Goal: Check status: Check status

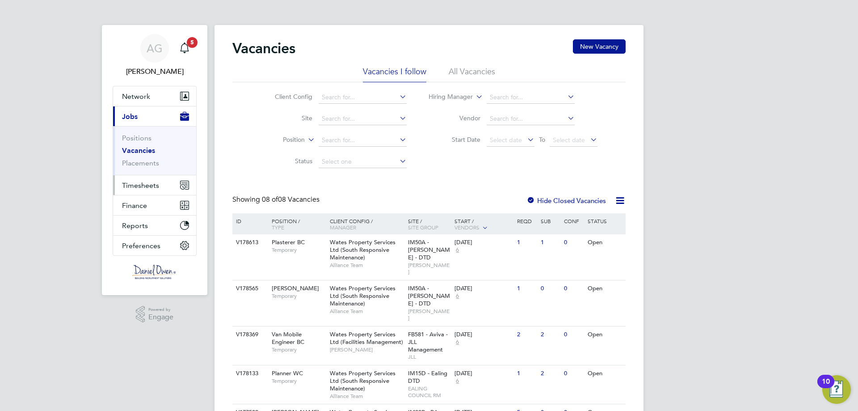
click at [126, 187] on span "Timesheets" at bounding box center [140, 185] width 37 height 8
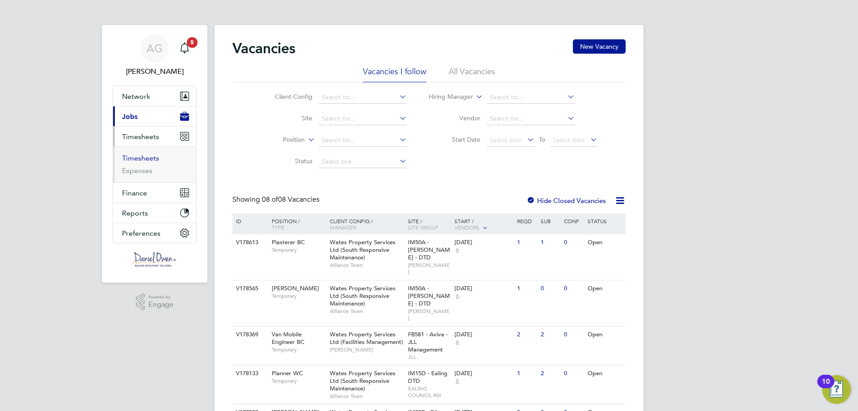
click at [146, 157] on link "Timesheets" at bounding box center [140, 158] width 37 height 8
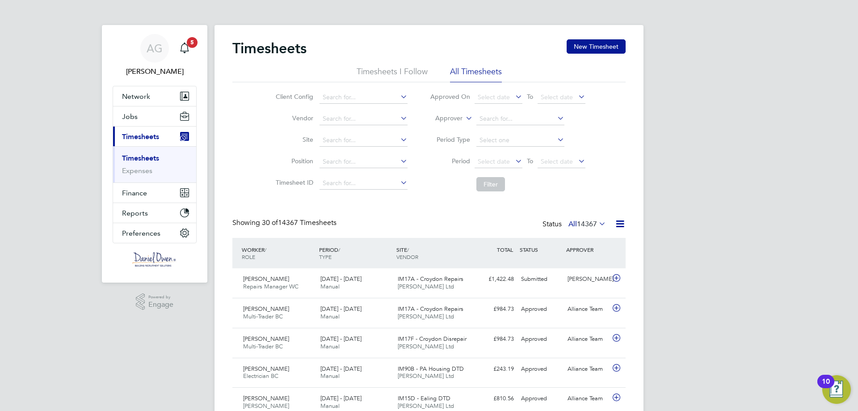
click at [455, 115] on label "Approver" at bounding box center [442, 118] width 40 height 9
click at [456, 132] on li "Worker" at bounding box center [440, 129] width 44 height 12
click at [486, 114] on input at bounding box center [520, 119] width 88 height 13
click at [512, 147] on li "[DATE] Akhayere" at bounding box center [520, 143] width 89 height 12
type input "[DATE] Akhayere"
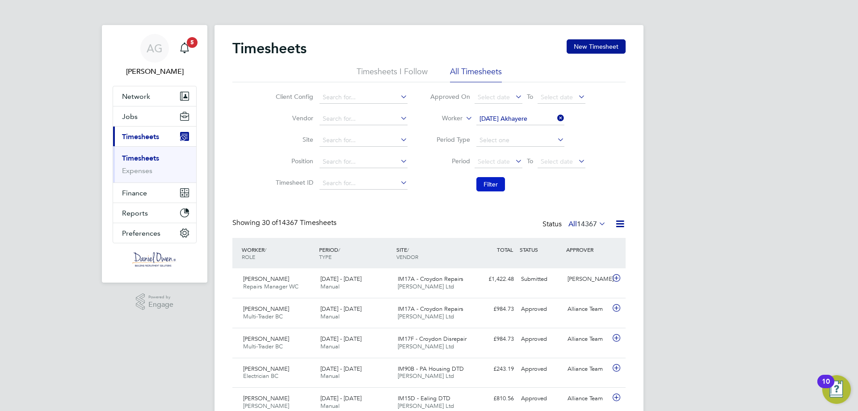
click at [492, 185] on button "Filter" at bounding box center [490, 184] width 29 height 14
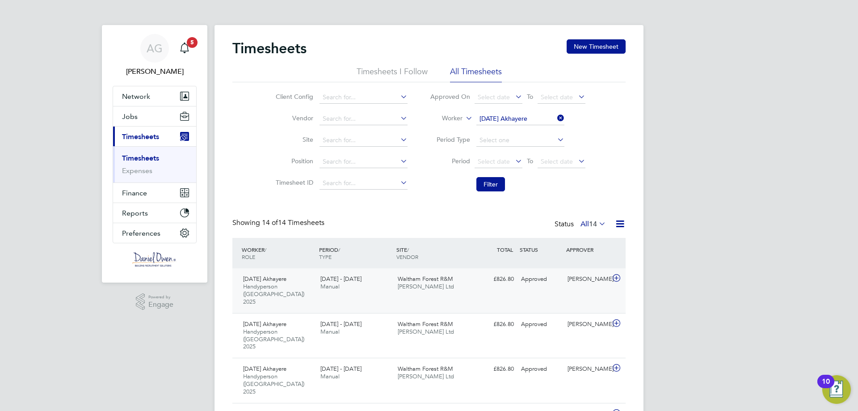
click at [480, 282] on div "£826.80 Approved" at bounding box center [494, 279] width 46 height 15
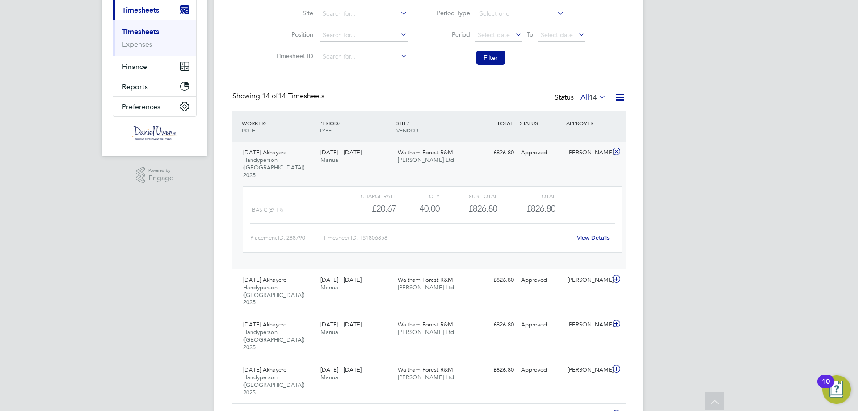
click at [737, 130] on div "AG [PERSON_NAME] Notifications 5 Applications: Network Team Members Businesses …" at bounding box center [429, 380] width 858 height 1012
drag, startPoint x: 769, startPoint y: 159, endPoint x: 785, endPoint y: 145, distance: 20.9
click at [769, 159] on div "AG [PERSON_NAME] Notifications 5 Applications: Network Team Members Businesses …" at bounding box center [429, 380] width 858 height 1012
